Goal: Check status: Check status

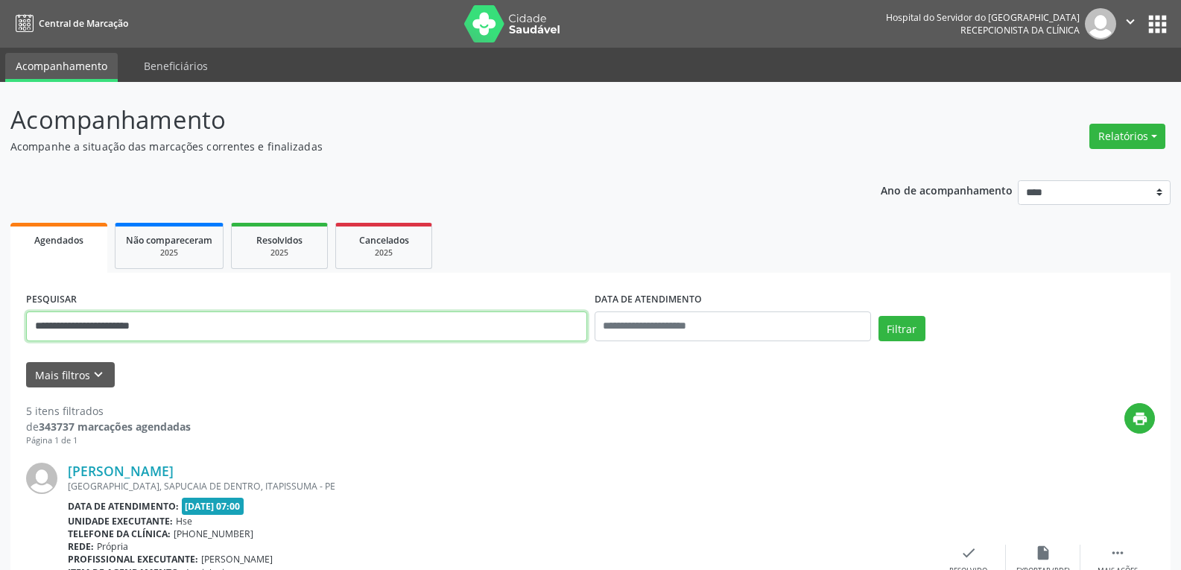
drag, startPoint x: 234, startPoint y: 325, endPoint x: 0, endPoint y: 303, distance: 234.9
type input "**********"
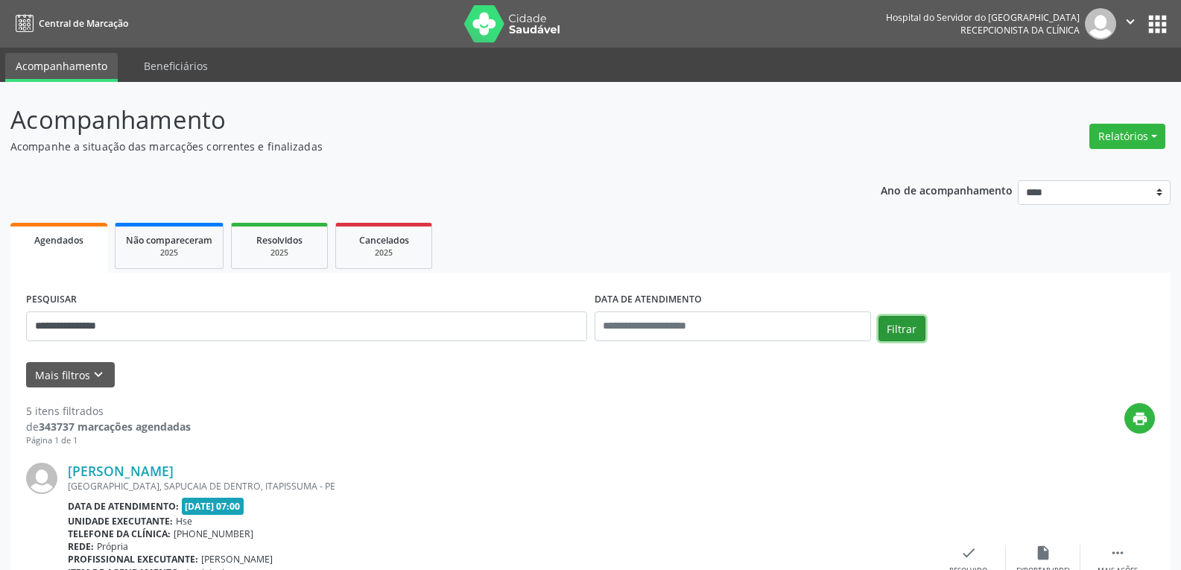
click at [903, 327] on button "Filtrar" at bounding box center [901, 328] width 47 height 25
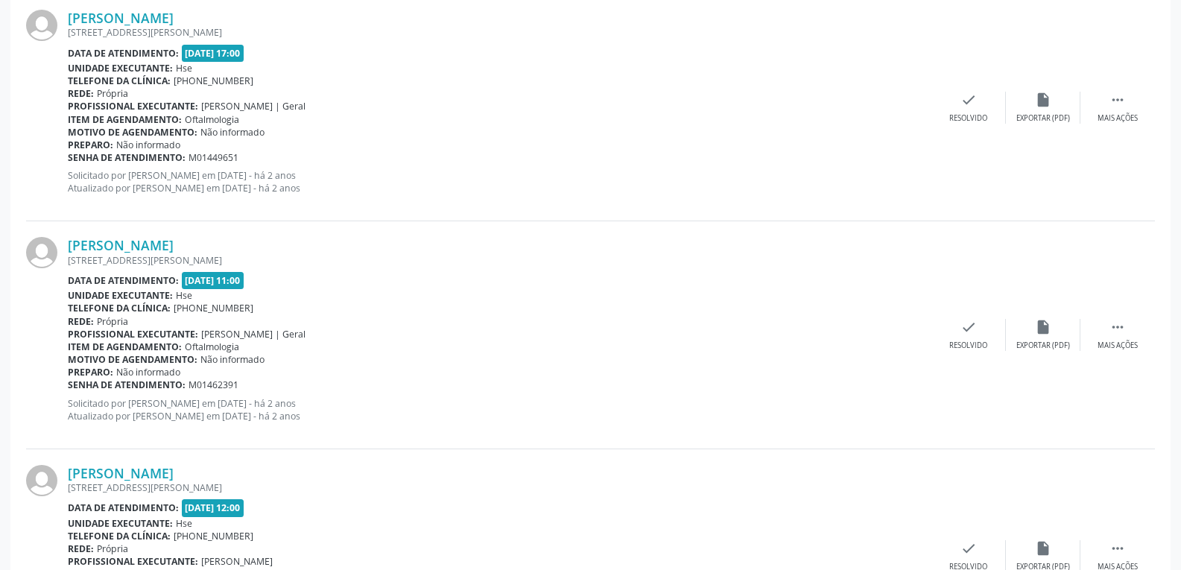
scroll to position [3345, 0]
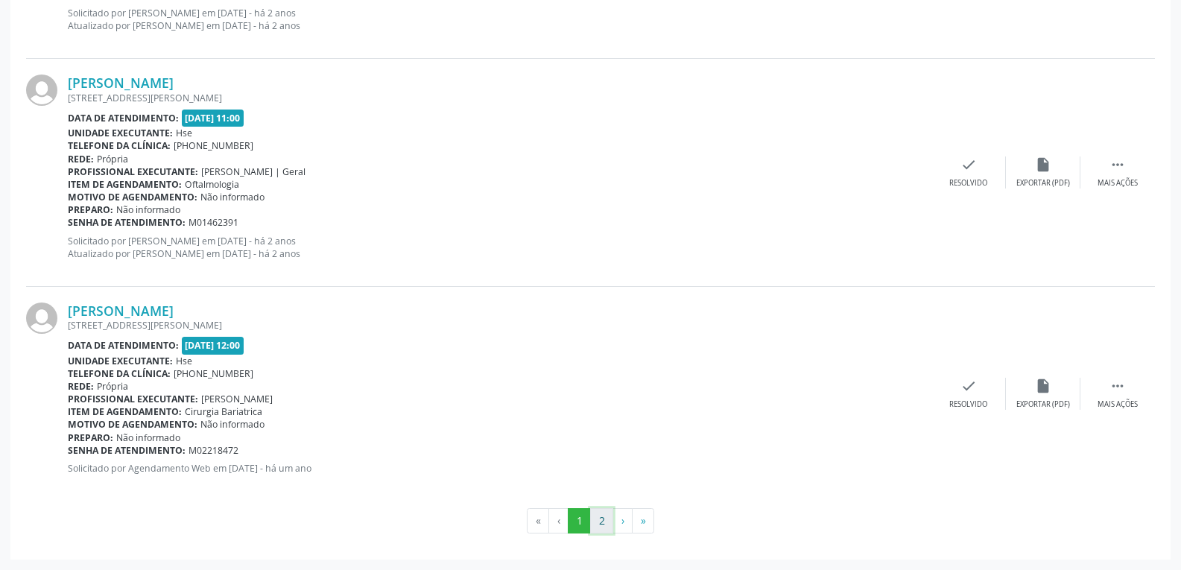
click at [604, 521] on button "2" at bounding box center [601, 520] width 23 height 25
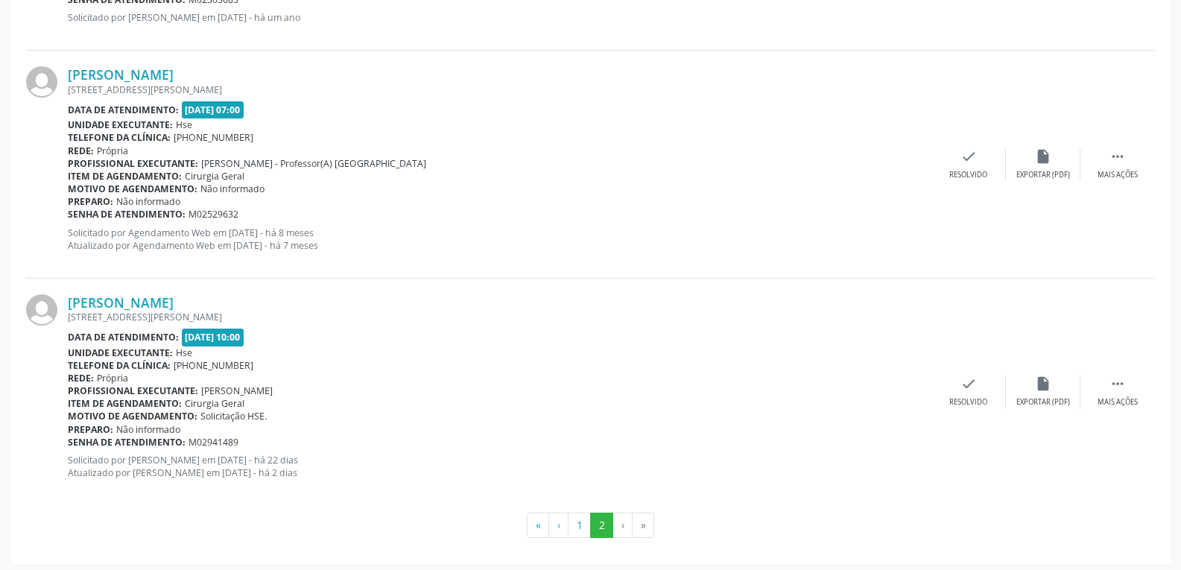
scroll to position [615, 0]
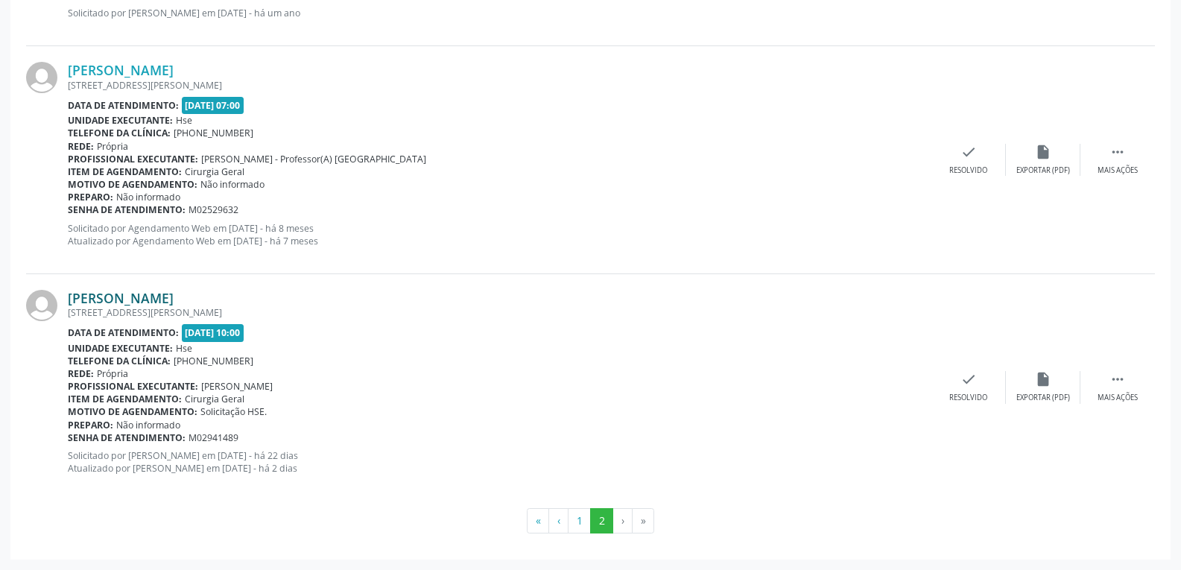
click at [162, 293] on link "[PERSON_NAME]" at bounding box center [121, 298] width 106 height 16
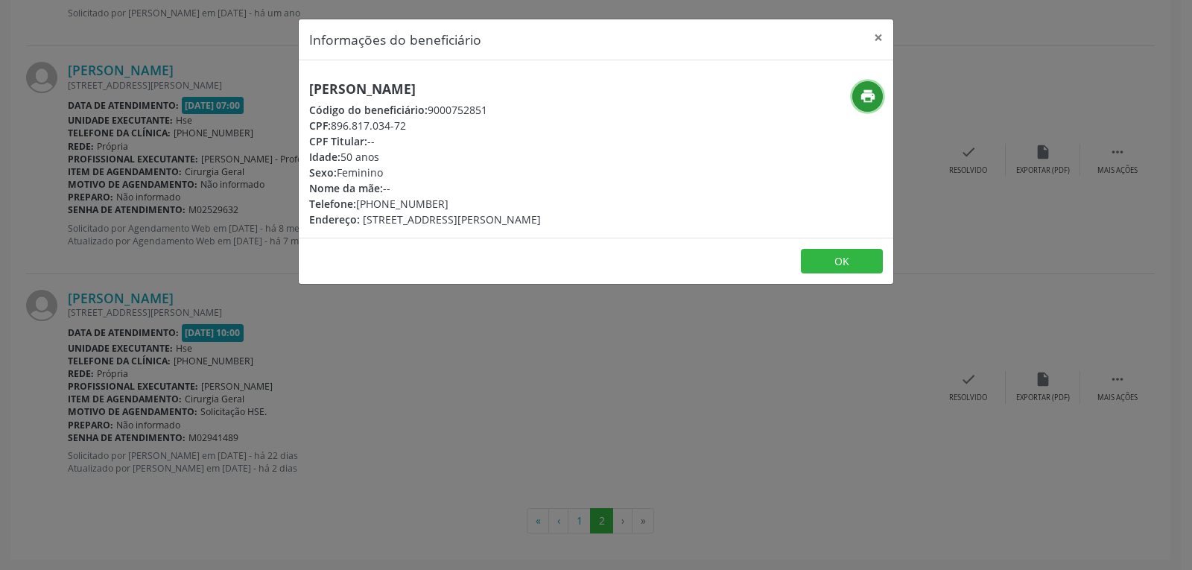
click at [858, 96] on button "print" at bounding box center [867, 96] width 31 height 31
click at [869, 102] on icon "print" at bounding box center [868, 96] width 16 height 16
drag, startPoint x: 335, startPoint y: 122, endPoint x: 410, endPoint y: 119, distance: 74.5
click at [410, 119] on div "CPF: 896.817.034-72" at bounding box center [425, 126] width 232 height 16
copy div "896.817.034-72"
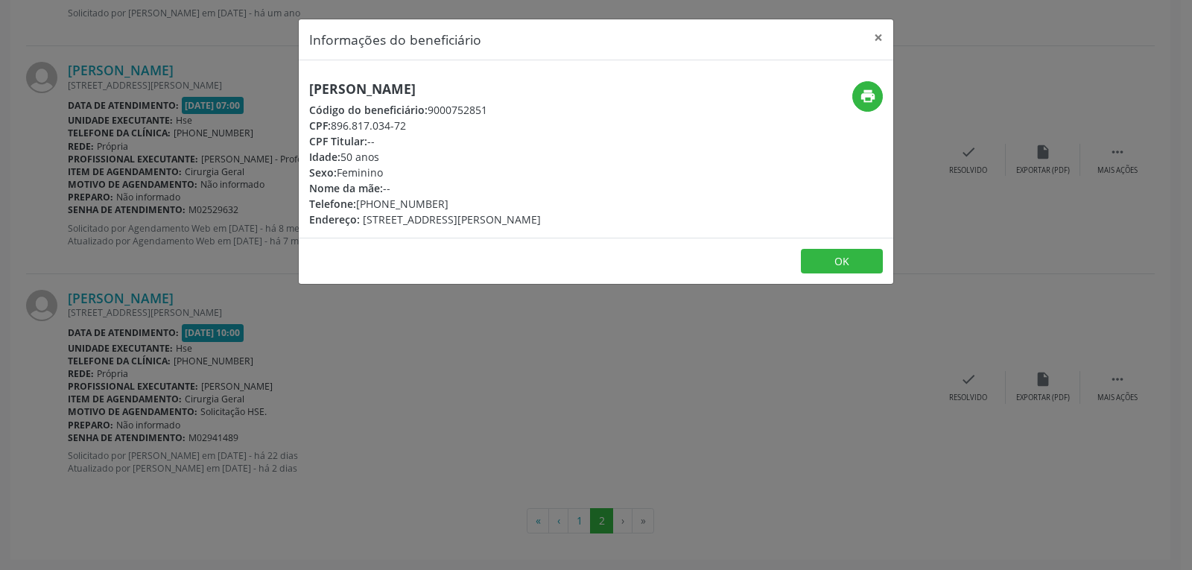
drag, startPoint x: 380, startPoint y: 199, endPoint x: 457, endPoint y: 197, distance: 77.5
click at [457, 197] on div "Telefone: [PHONE_NUMBER]" at bounding box center [425, 204] width 232 height 16
copy div "98650-4808"
click at [877, 34] on button "×" at bounding box center [878, 37] width 30 height 36
